Goal: Information Seeking & Learning: Learn about a topic

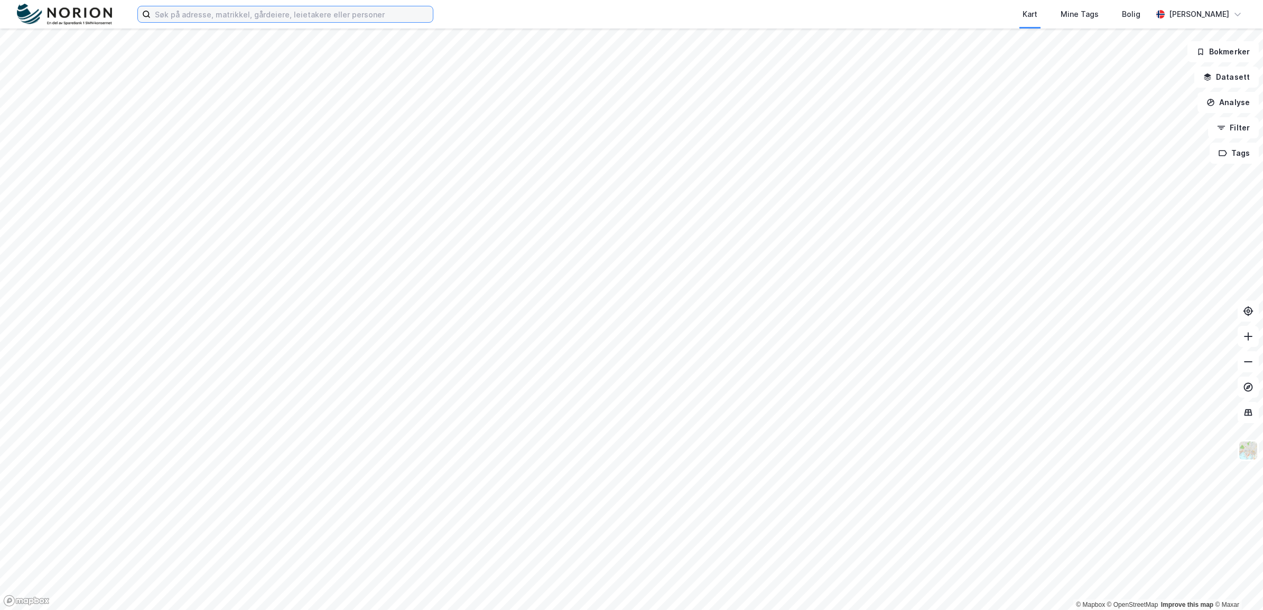
click at [278, 16] on input at bounding box center [292, 14] width 282 height 16
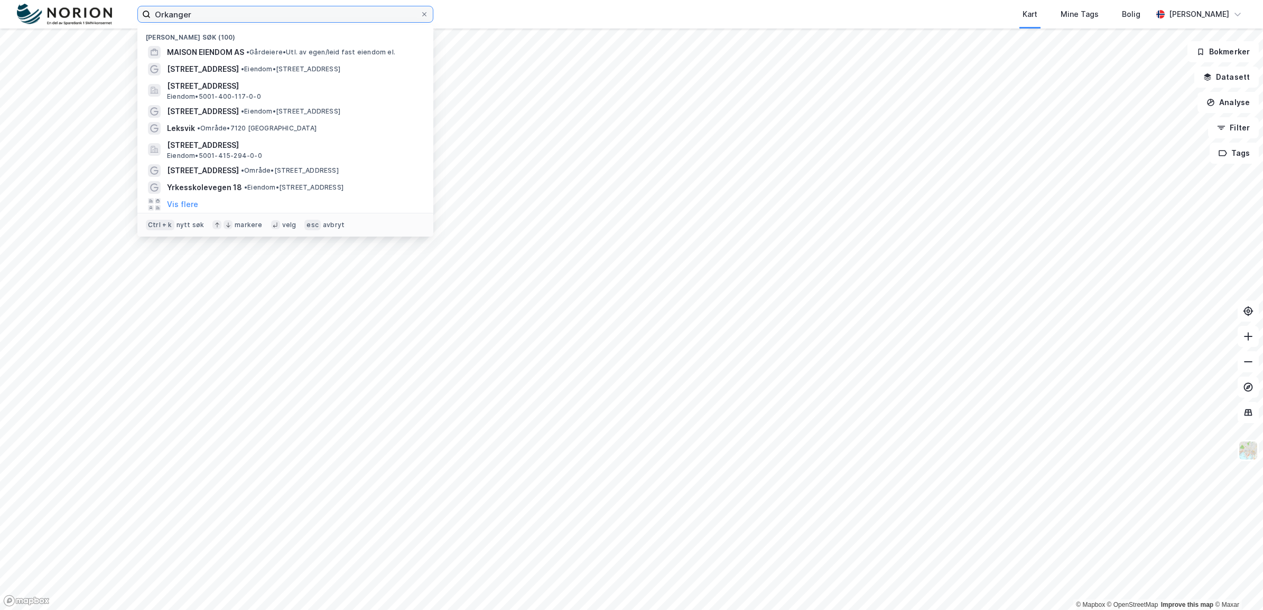
type input "Orkanger"
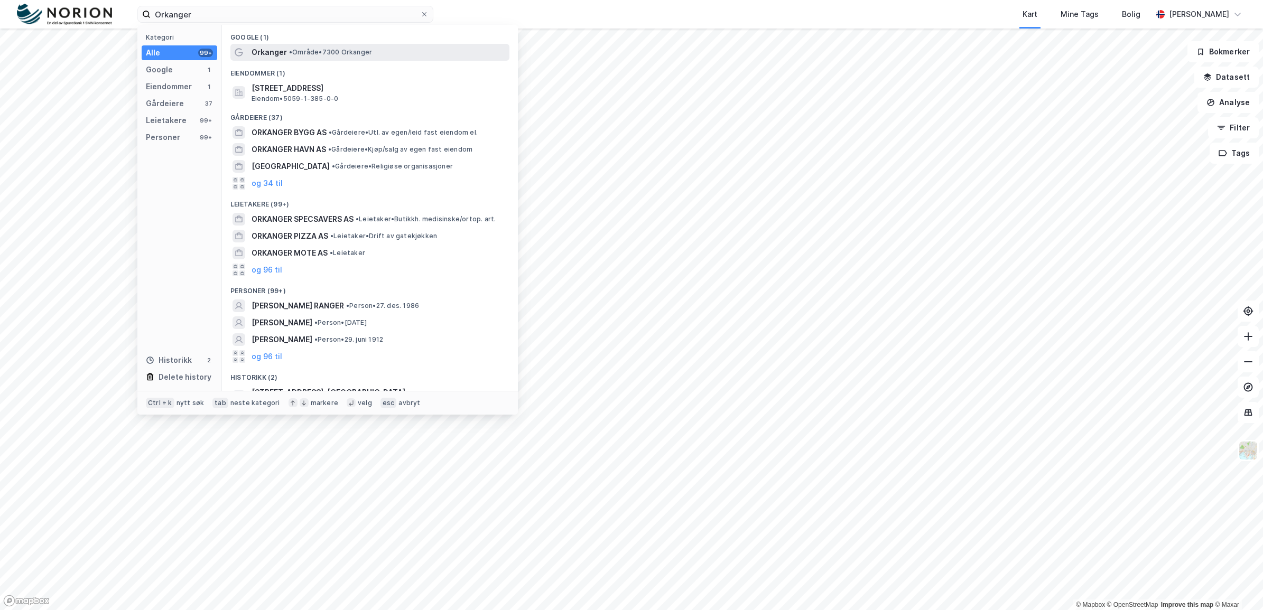
click at [303, 52] on span "• Område • 7300 Orkanger" at bounding box center [330, 52] width 83 height 8
